Goal: Information Seeking & Learning: Learn about a topic

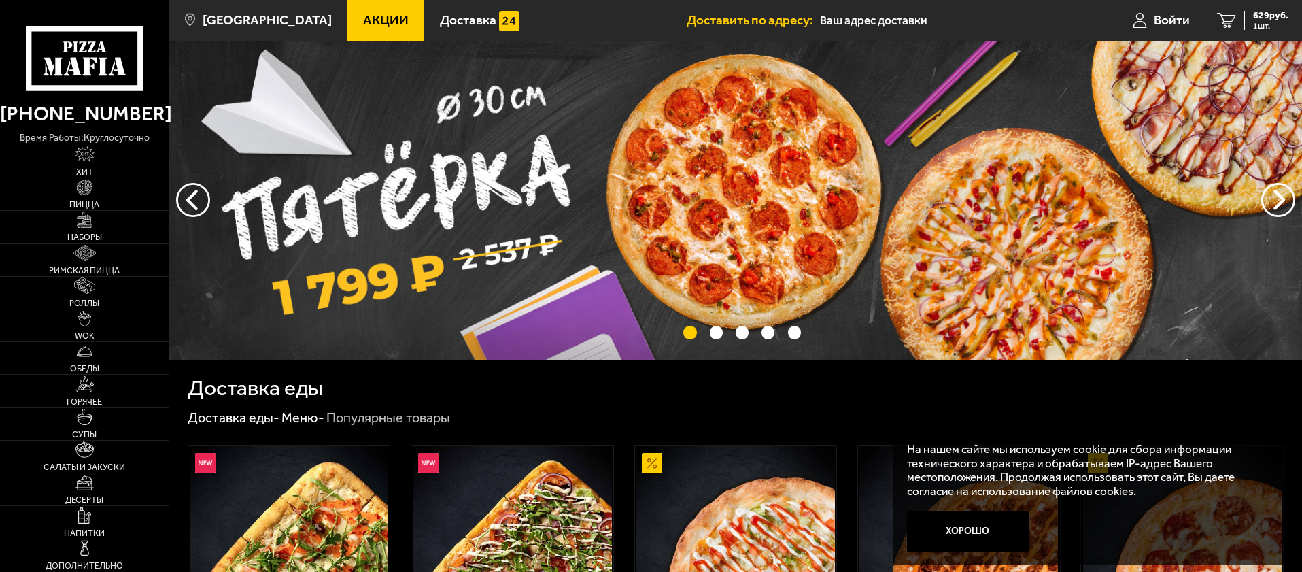
click at [363, 17] on span "Акции" at bounding box center [386, 20] width 46 height 13
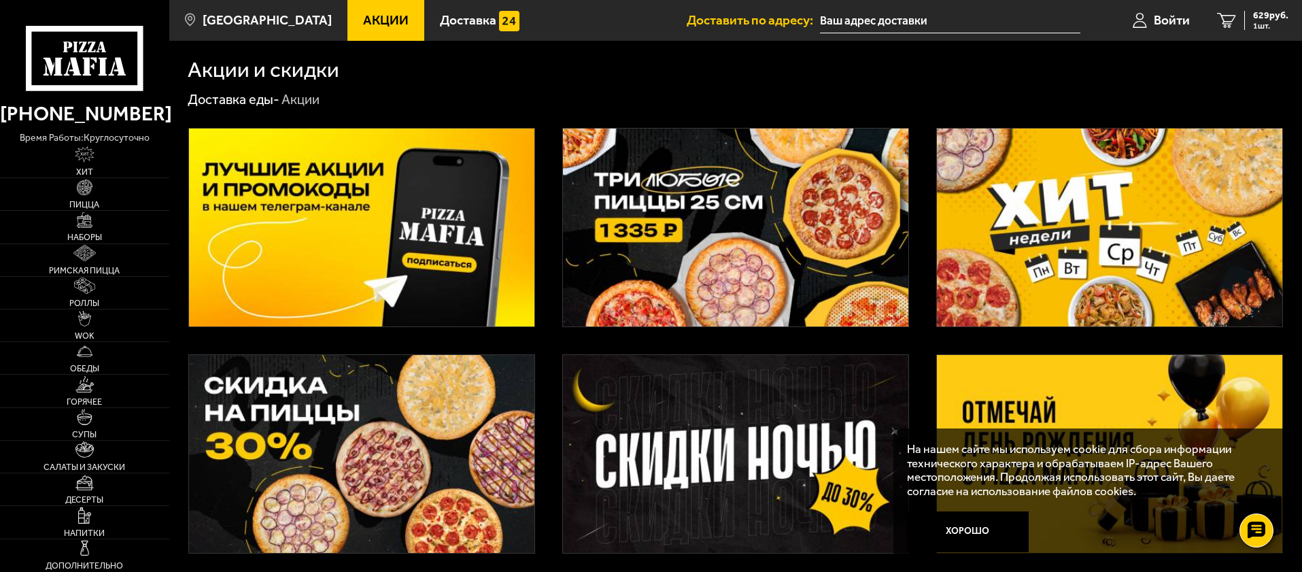
click at [1017, 377] on img at bounding box center [1109, 454] width 345 height 198
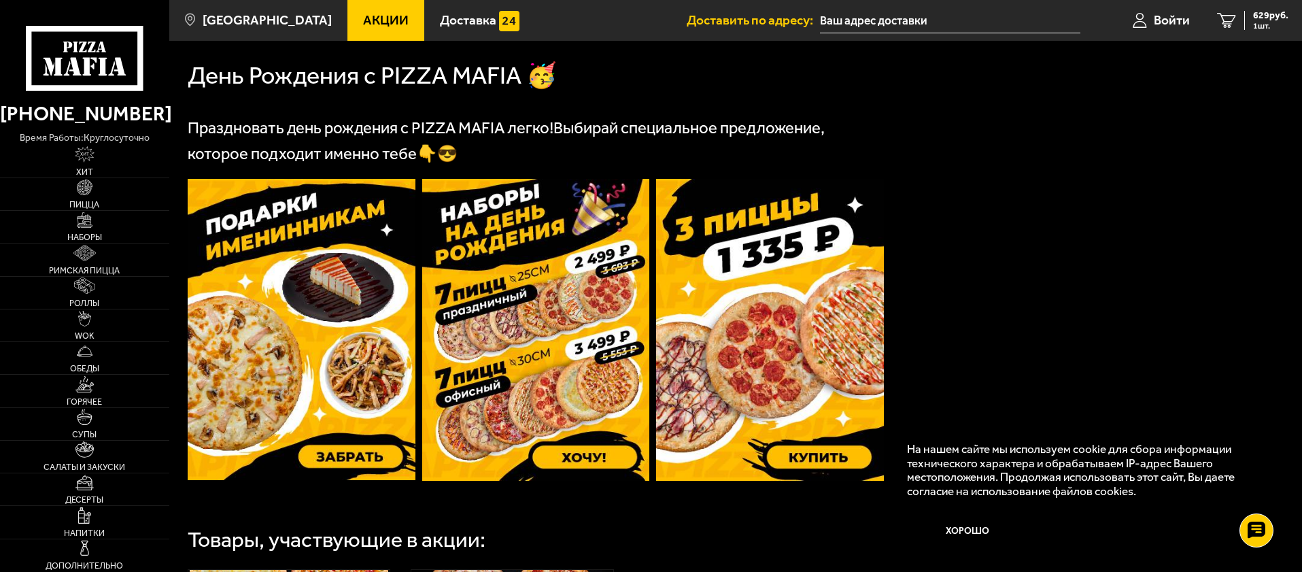
scroll to position [298, 0]
click at [246, 367] on img at bounding box center [302, 329] width 228 height 301
